Goal: Transaction & Acquisition: Obtain resource

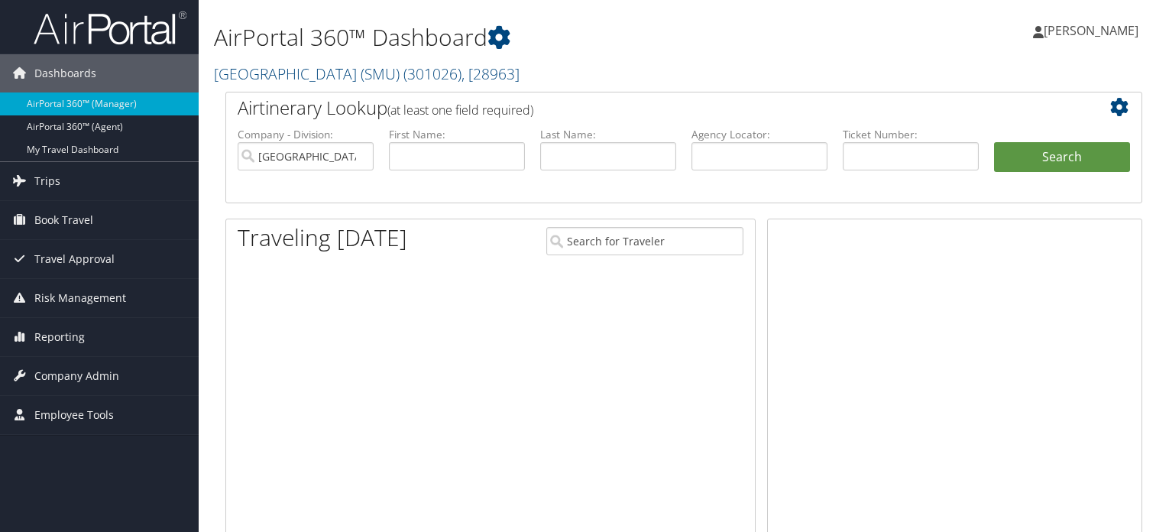
click at [74, 180] on link "Trips" at bounding box center [99, 181] width 199 height 38
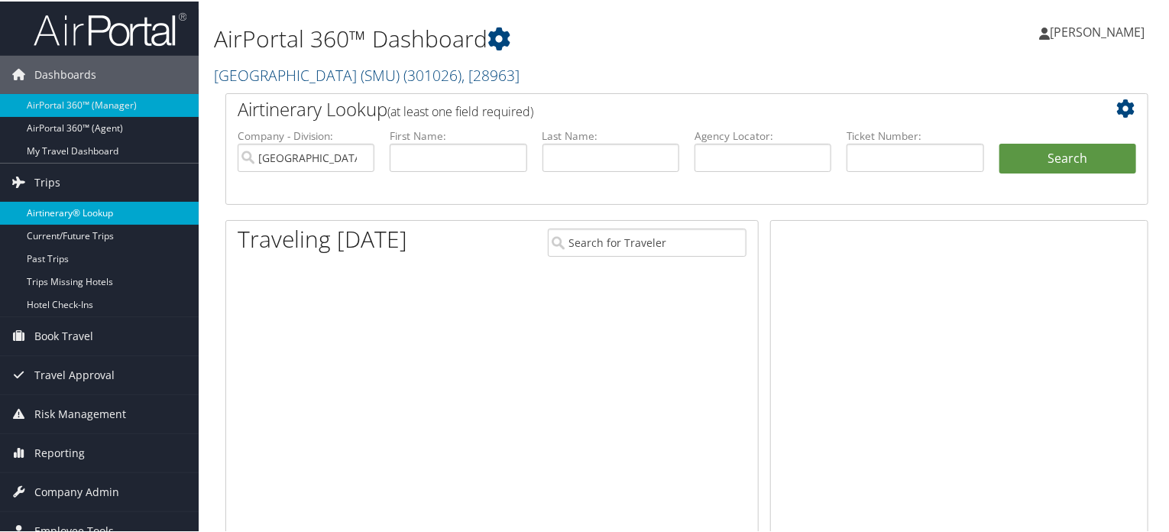
click at [94, 206] on link "Airtinerary® Lookup" at bounding box center [99, 211] width 199 height 23
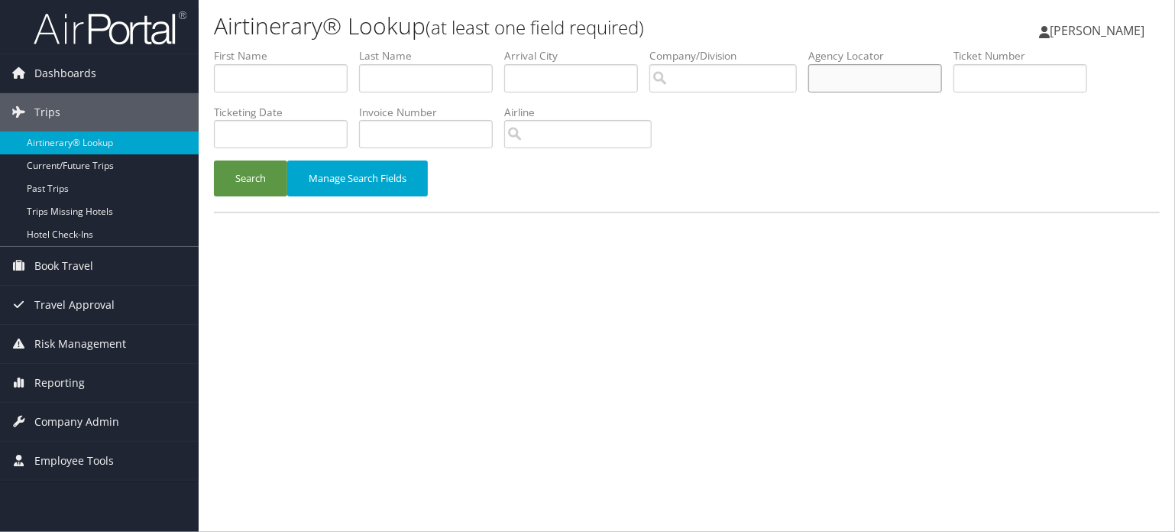
click at [846, 87] on input "text" at bounding box center [875, 78] width 134 height 28
paste input "UTSNTG"
type input "UTSNTG"
click at [66, 132] on link "Airtinerary® Lookup" at bounding box center [99, 142] width 199 height 23
click at [243, 198] on div "Search Manage Search Fields" at bounding box center [686, 185] width 969 height 51
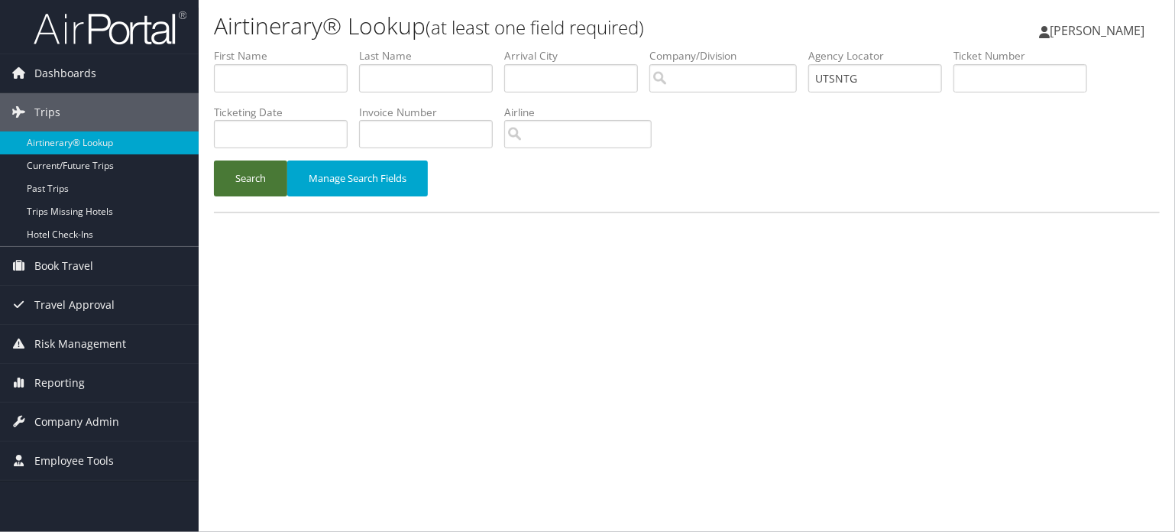
click at [253, 176] on button "Search" at bounding box center [250, 178] width 73 height 36
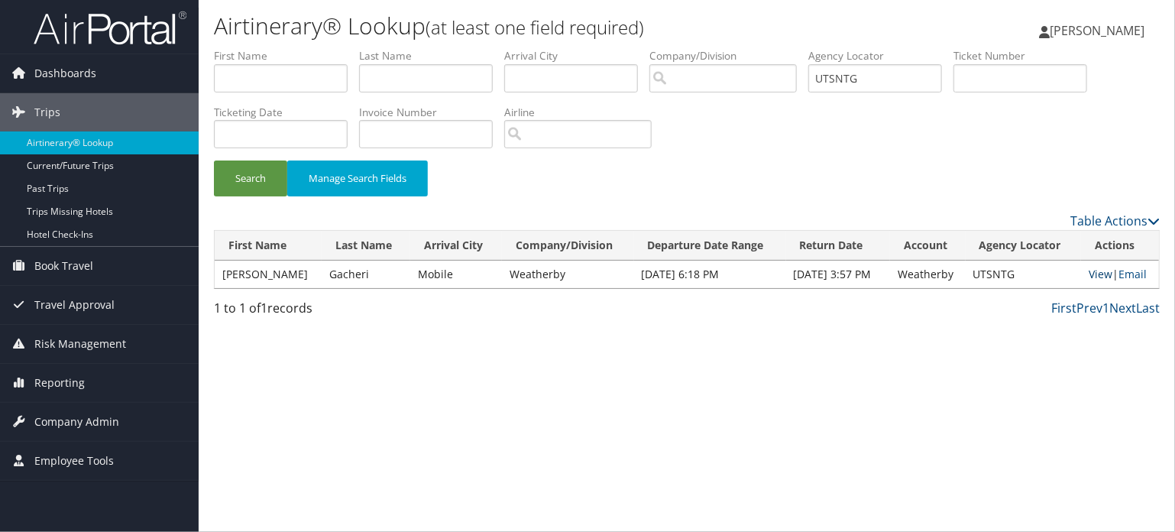
click at [1094, 277] on link "View" at bounding box center [1101, 274] width 24 height 15
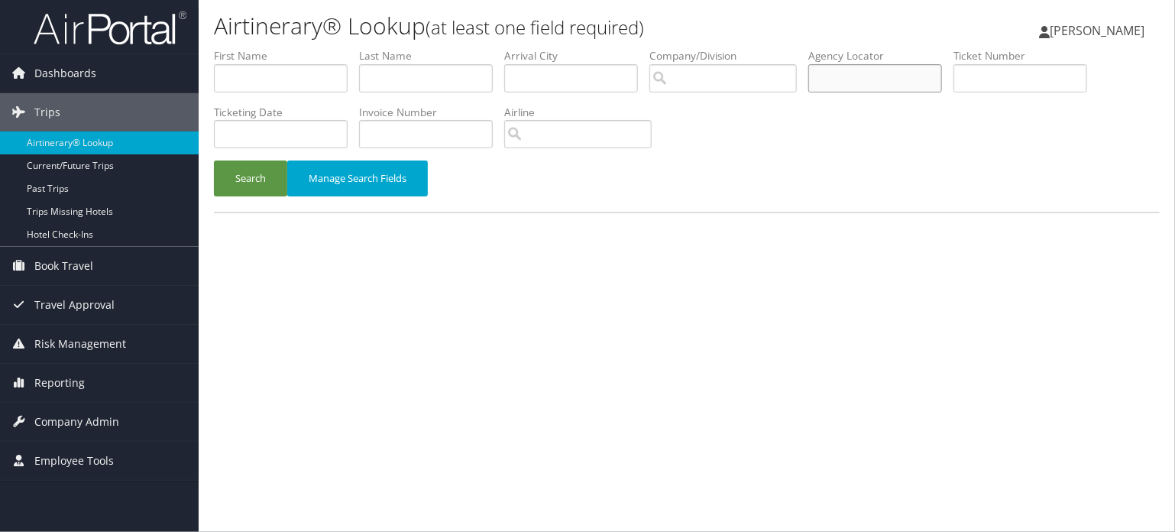
click at [892, 73] on input "text" at bounding box center [875, 78] width 134 height 28
paste input "DL8JQR"
type input "DL8JQR"
click at [597, 259] on div "Airtinerary® Lookup (at least one field required) Vivek Ranjan Vivek Ranjan My …" at bounding box center [687, 266] width 976 height 532
click at [265, 176] on button "Search" at bounding box center [250, 178] width 73 height 36
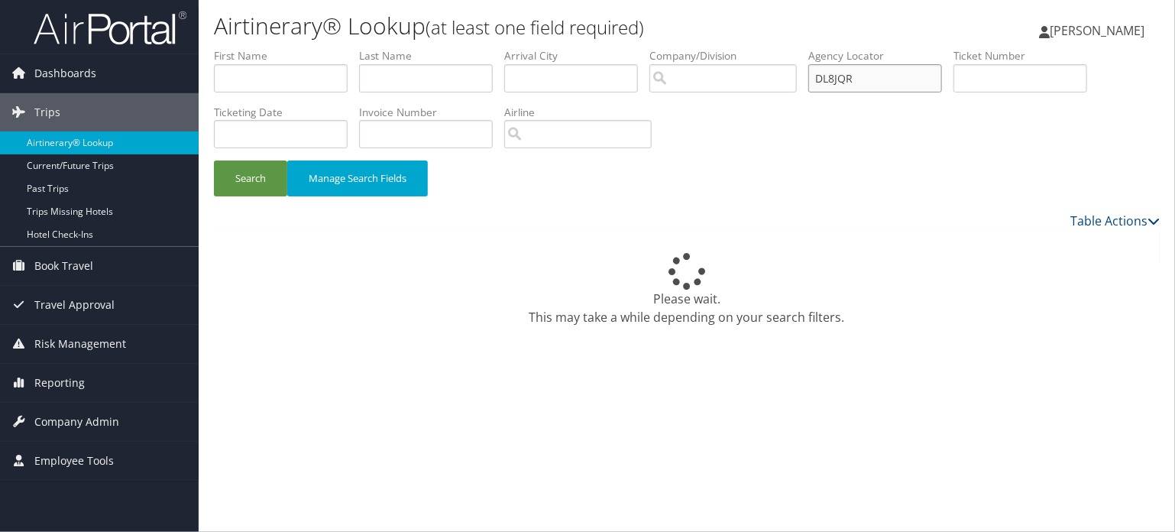
click at [858, 70] on input "DL8JQR" at bounding box center [875, 78] width 134 height 28
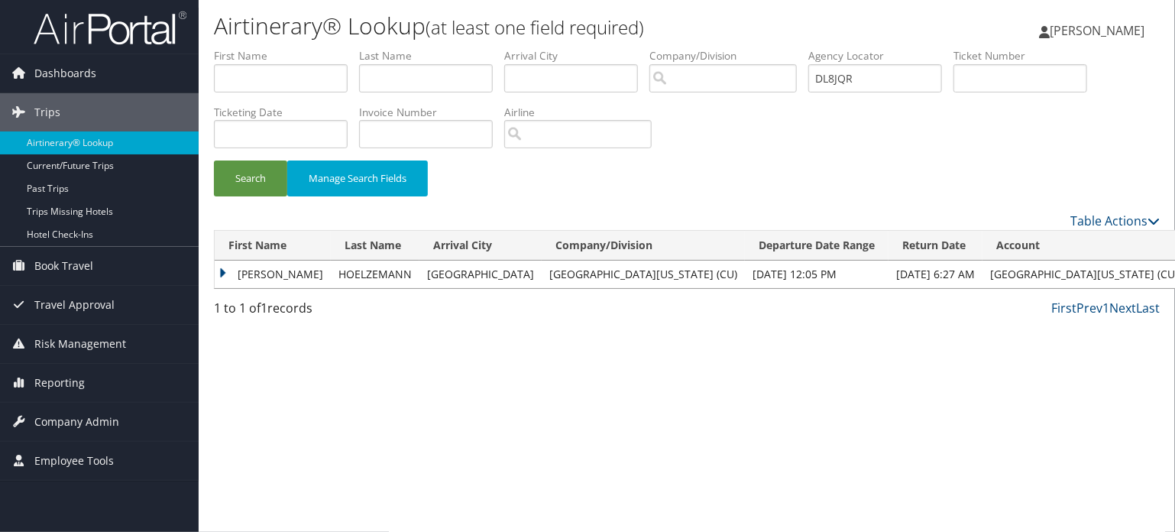
click at [238, 274] on td "ALEXANDER" at bounding box center [273, 274] width 116 height 28
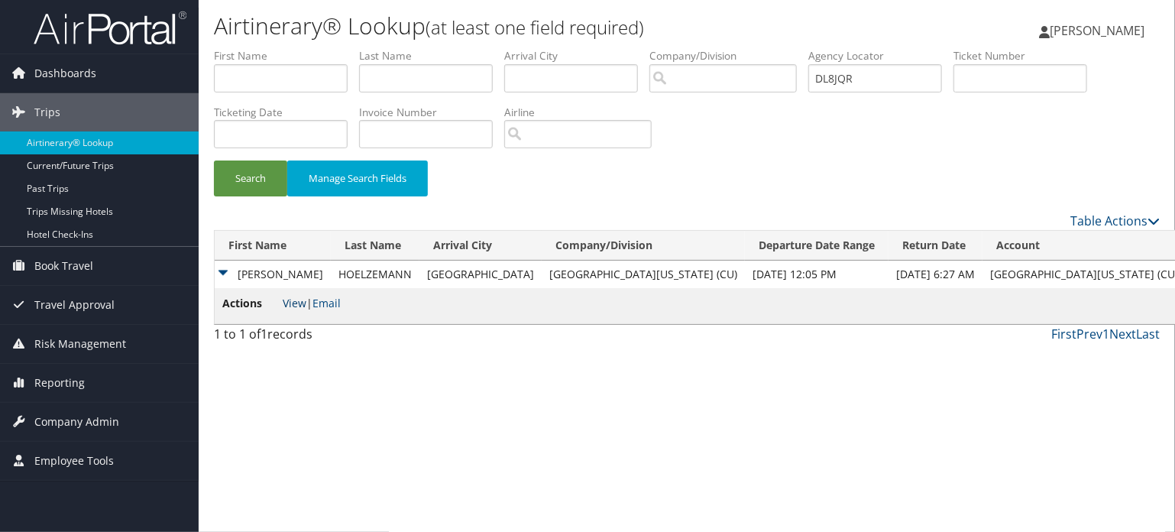
click at [290, 303] on link "View" at bounding box center [295, 303] width 24 height 15
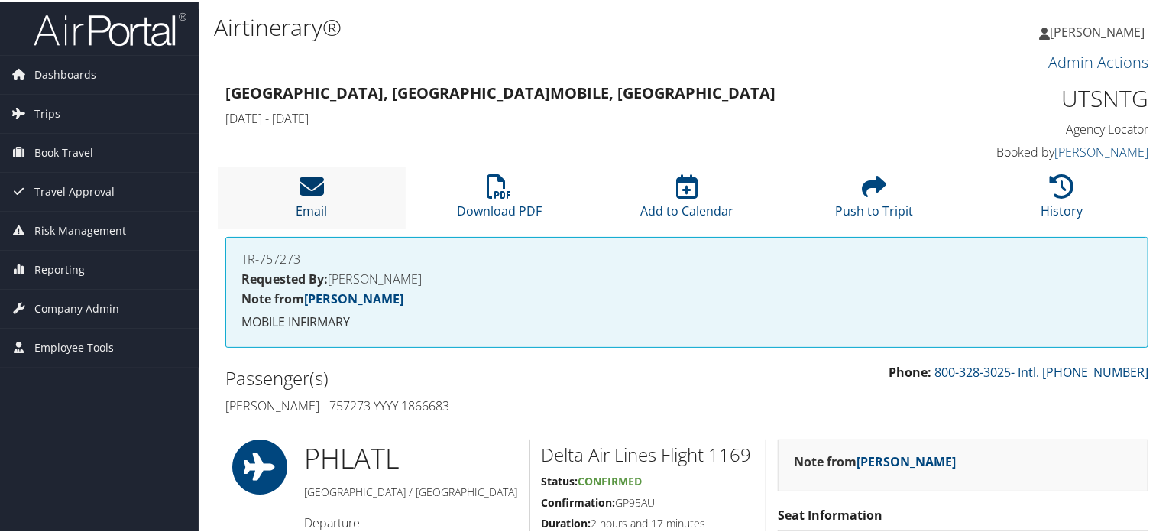
click at [314, 197] on icon at bounding box center [311, 185] width 24 height 24
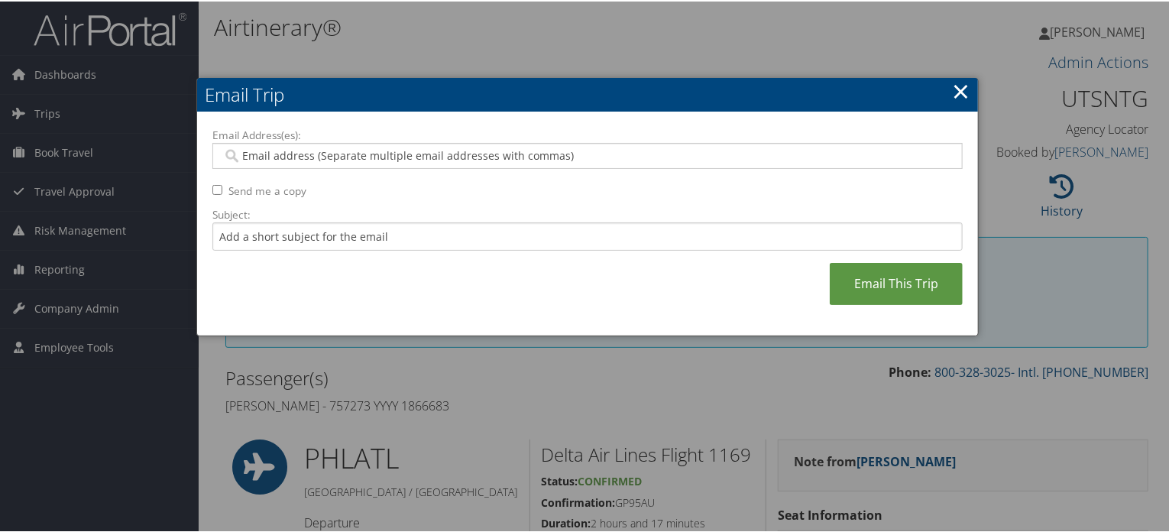
click at [361, 145] on div at bounding box center [587, 154] width 750 height 26
paste input "GACHERI@OUTLOOK.COM"
type input "GACHERI@OUTLOOK.COM"
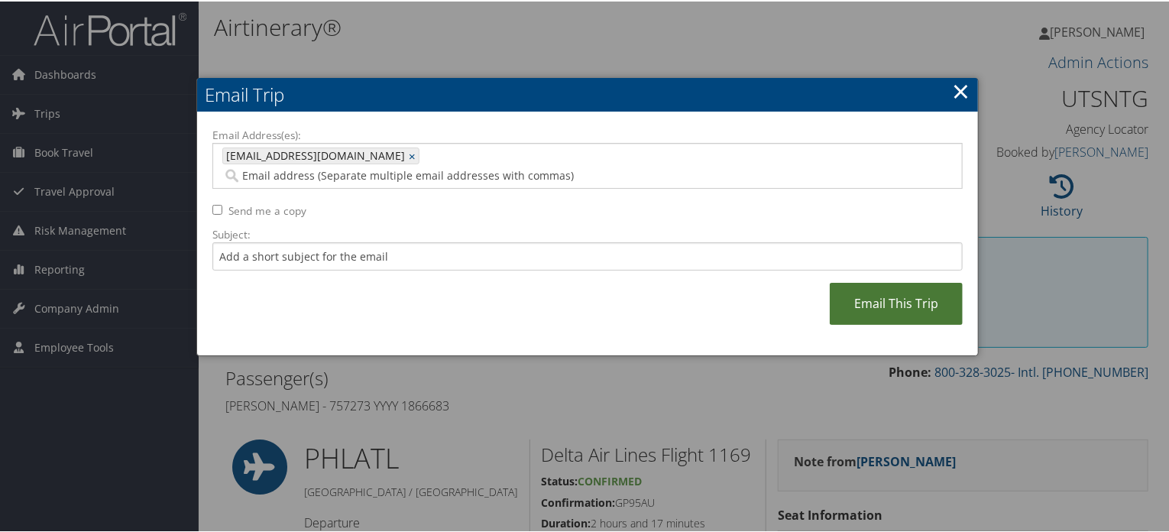
click at [875, 281] on link "Email This Trip" at bounding box center [896, 302] width 133 height 42
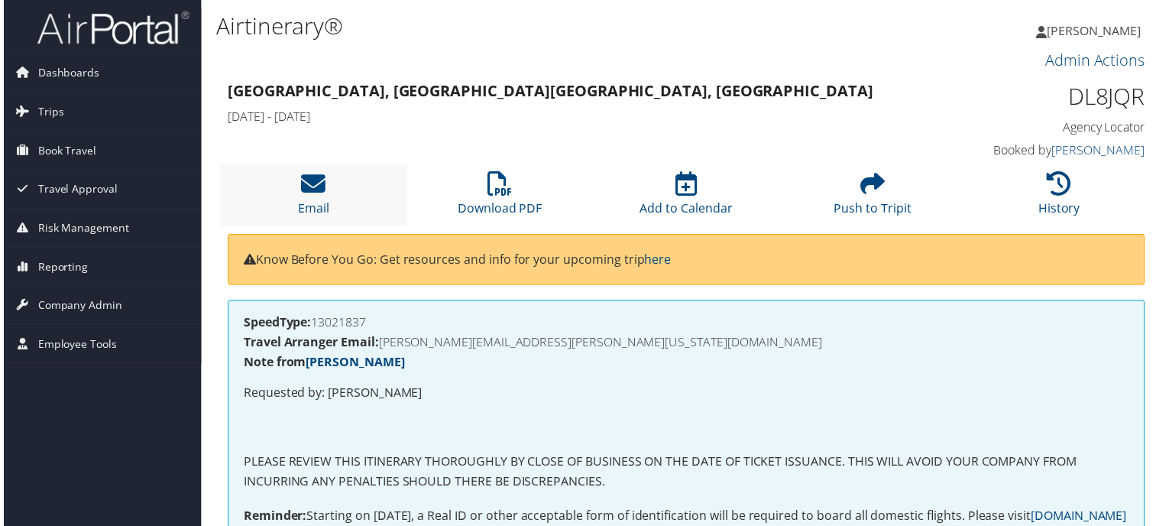
click at [334, 199] on li "Email" at bounding box center [312, 196] width 188 height 62
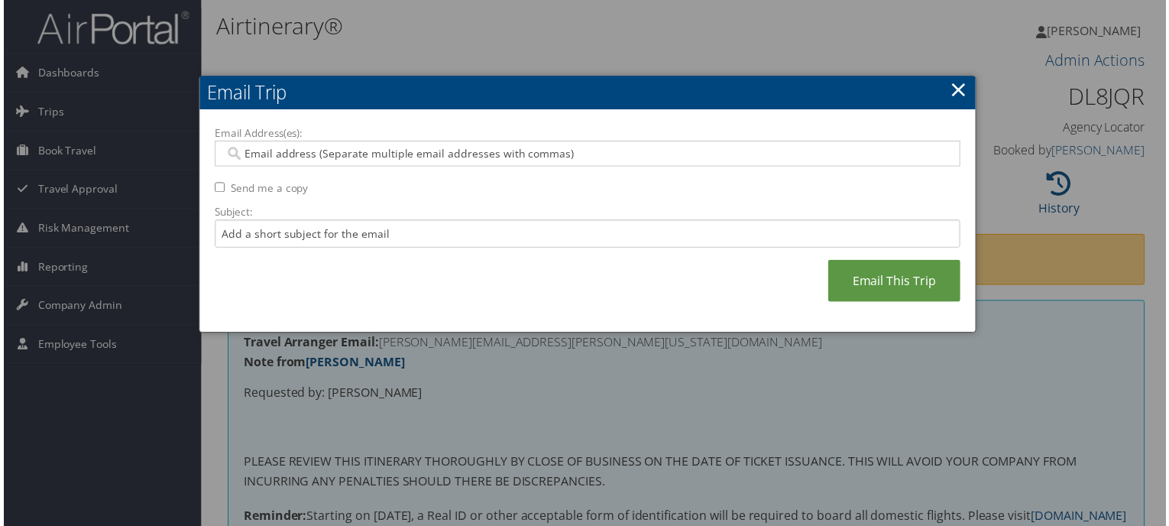
click at [374, 157] on input "Email Address(es):" at bounding box center [587, 154] width 730 height 15
paste input "[PERSON_NAME][EMAIL_ADDRESS][PERSON_NAME][US_STATE][DOMAIN_NAME]"
type input "[PERSON_NAME][EMAIL_ADDRESS][PERSON_NAME][US_STATE][DOMAIN_NAME]"
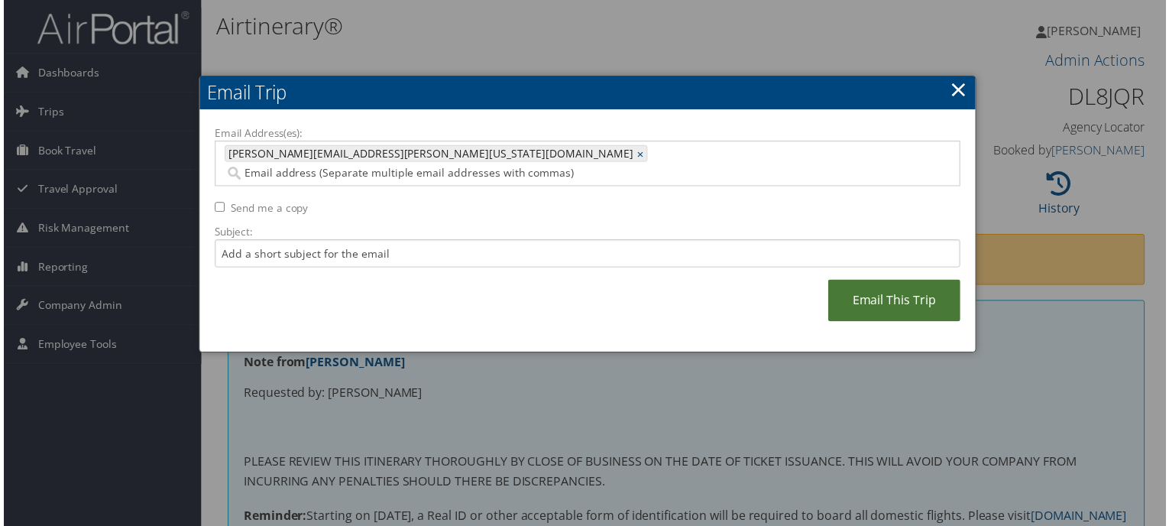
click at [865, 283] on link "Email This Trip" at bounding box center [896, 302] width 133 height 42
